Goal: Find specific page/section: Find specific page/section

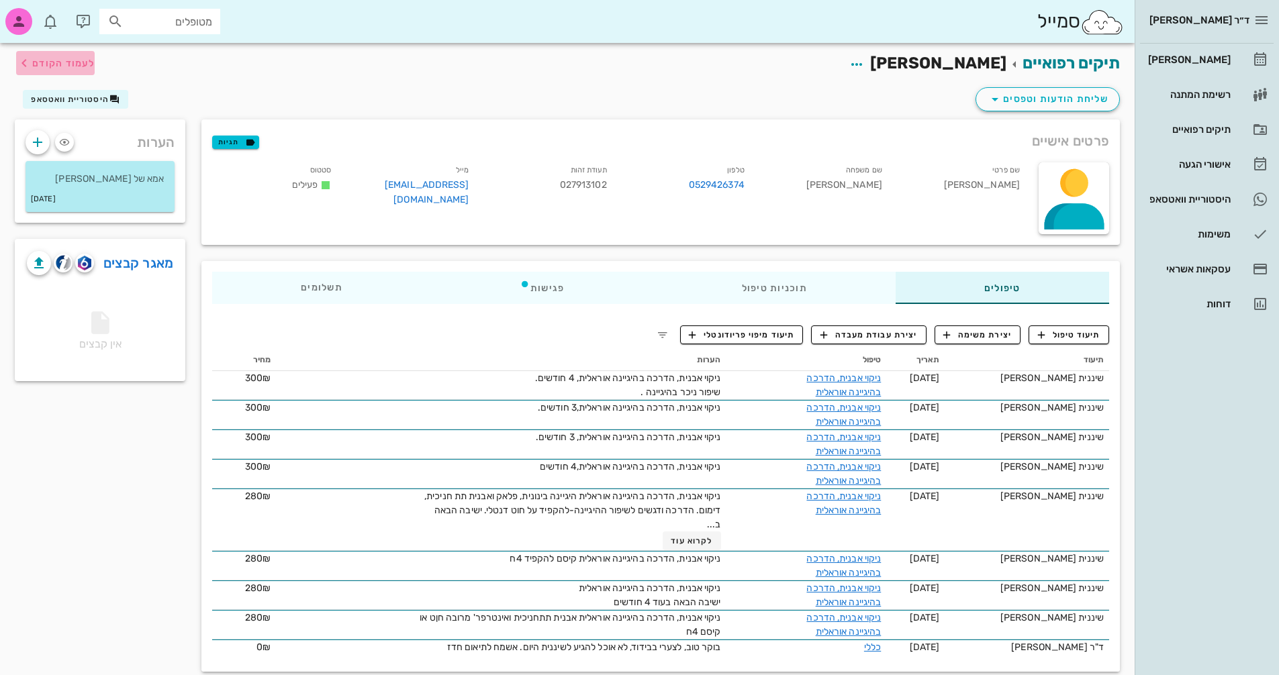
click at [36, 62] on span "לעמוד הקודם" at bounding box center [63, 63] width 62 height 11
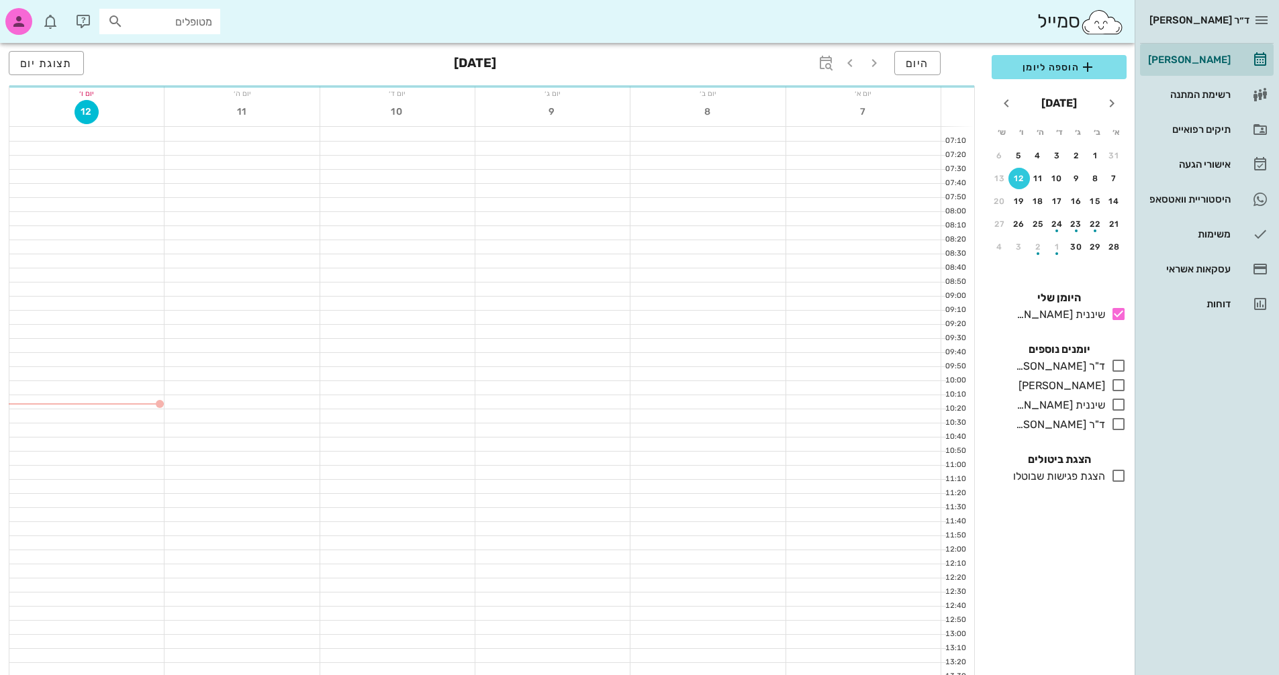
scroll to position [134, 0]
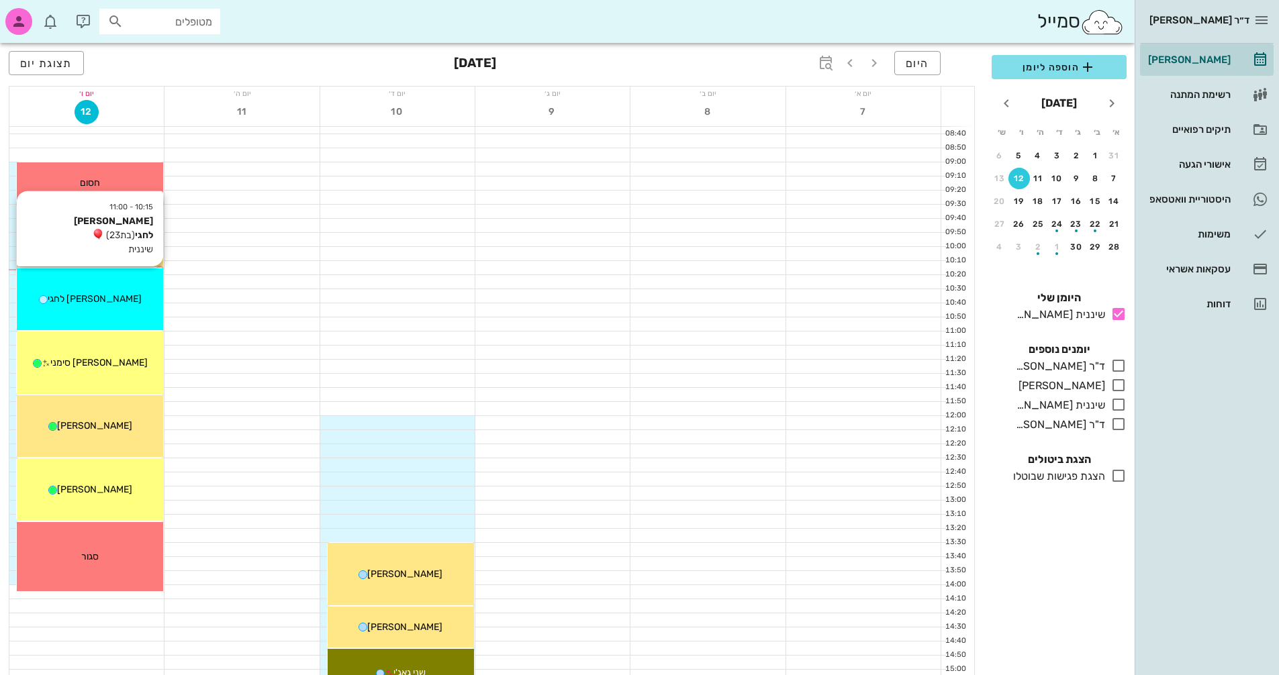
click at [107, 293] on div "[PERSON_NAME] לחגי" at bounding box center [90, 299] width 146 height 14
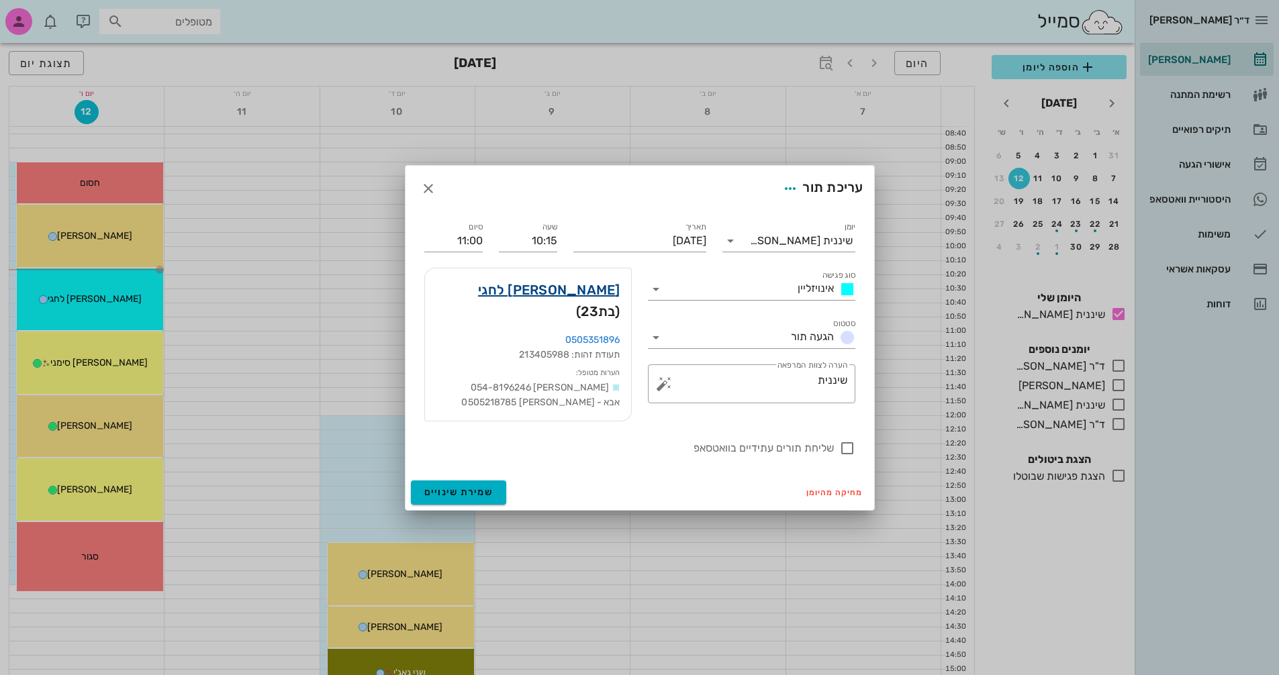
click at [606, 299] on link "[PERSON_NAME] לחגי" at bounding box center [549, 289] width 142 height 21
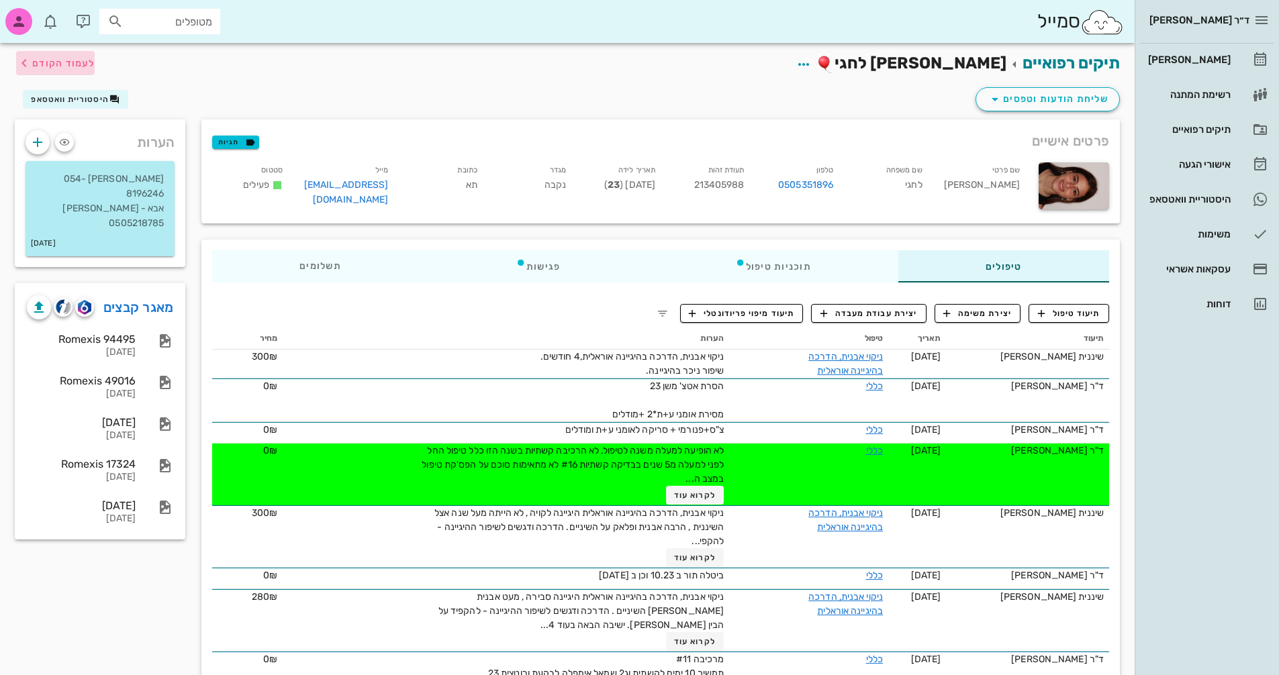
click at [62, 58] on span "לעמוד הקודם" at bounding box center [63, 63] width 62 height 11
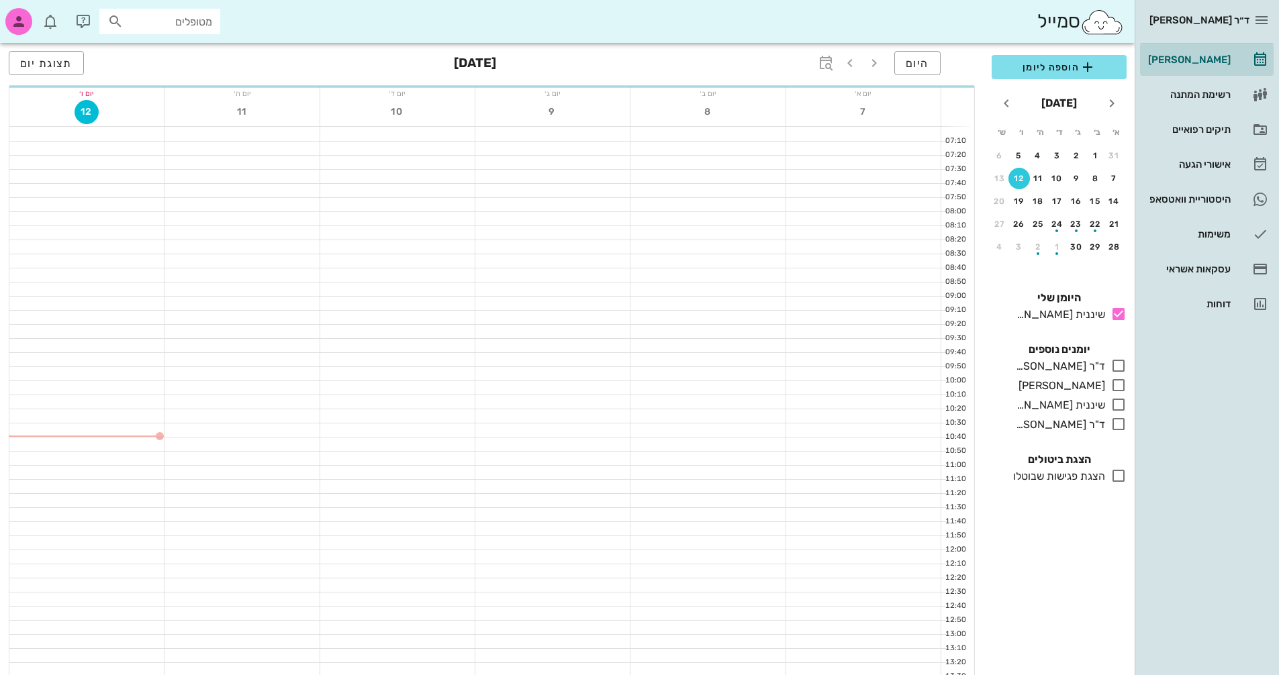
scroll to position [134, 0]
